Goal: Task Accomplishment & Management: Use online tool/utility

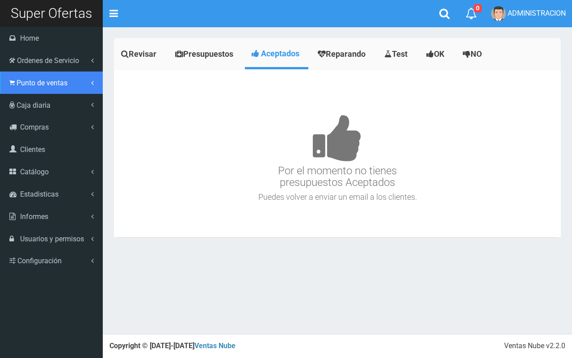
click at [18, 83] on span "Punto de ventas" at bounding box center [42, 83] width 51 height 8
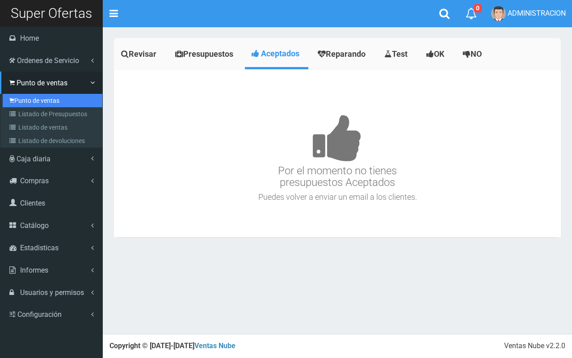
click at [37, 101] on link "Punto de ventas" at bounding box center [53, 100] width 100 height 13
